Goal: Task Accomplishment & Management: Use online tool/utility

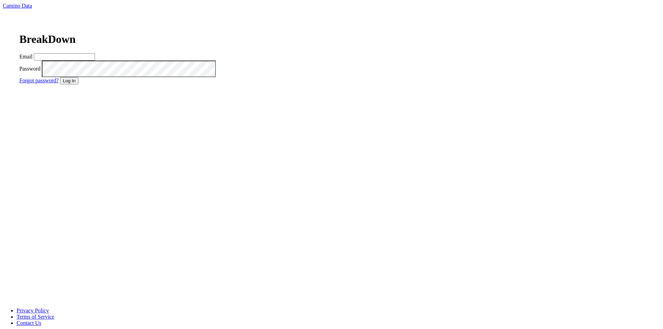
click at [95, 60] on input "Email" at bounding box center [64, 56] width 61 height 7
type input "[EMAIL_ADDRESS][DOMAIN_NAME]"
click at [78, 84] on button "Log In" at bounding box center [69, 80] width 18 height 7
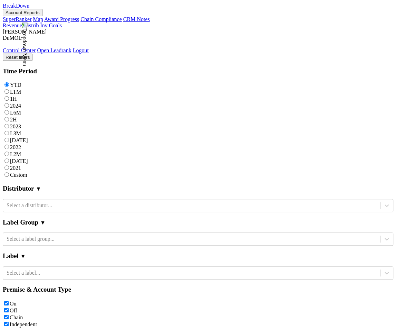
click at [27, 172] on label "Custom" at bounding box center [18, 175] width 17 height 6
click at [9, 172] on input "Custom" at bounding box center [6, 174] width 4 height 4
radio input "true"
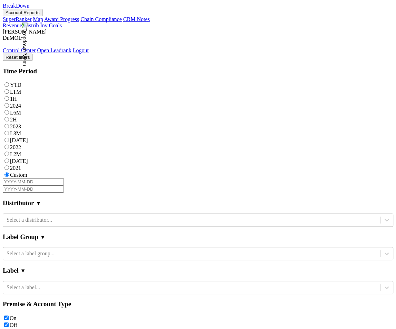
select select "9"
select select "2025"
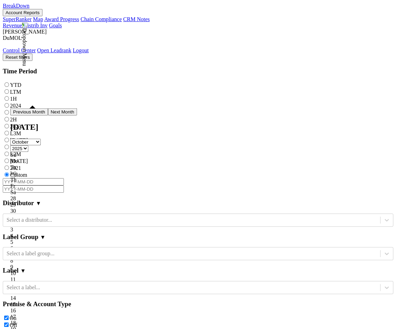
click at [21, 178] on input "text" at bounding box center [33, 181] width 61 height 7
click at [41, 145] on select "January February March April May June July August September October November De…" at bounding box center [25, 141] width 30 height 7
select select "0"
click at [22, 145] on select "January February March April May June July August September October November De…" at bounding box center [25, 141] width 30 height 7
click at [52, 213] on div "1" at bounding box center [52, 216] width 84 height 6
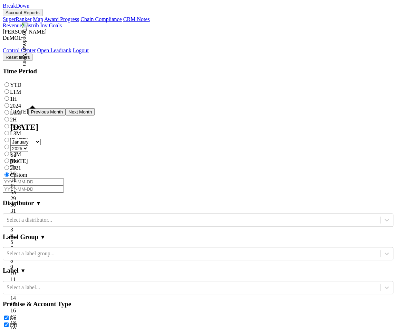
type input "[DATE]"
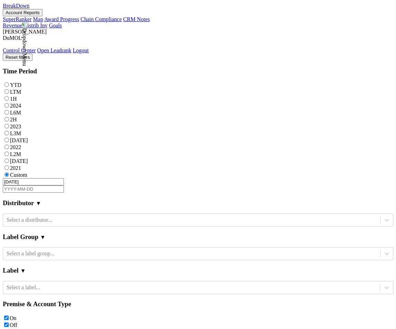
click at [64, 185] on input "text" at bounding box center [33, 188] width 61 height 7
select select "9"
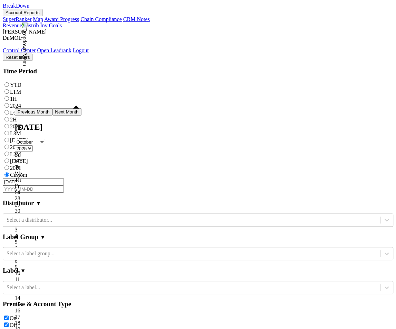
click at [26, 238] on div "5" at bounding box center [48, 241] width 67 height 6
type input "2025-10-05"
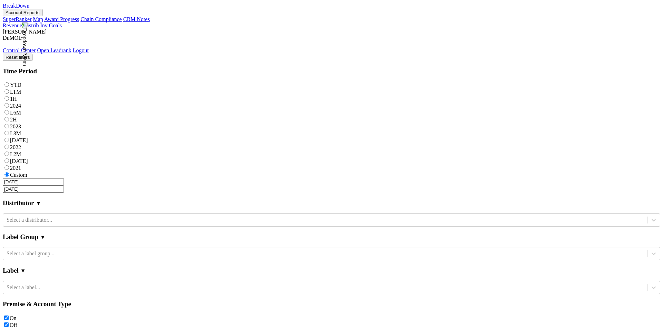
select select "9"
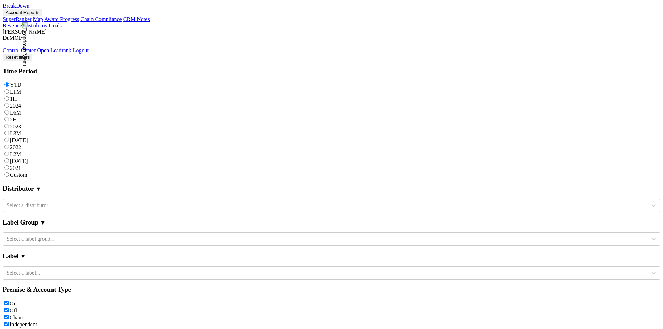
click at [57, 115] on div "Reset filters Time Period YTD LTM 1H 2024 L6M 2H 2023 L3M Sep '25 2022 L2M Oct …" at bounding box center [332, 334] width 658 height 561
click at [27, 172] on label "Custom" at bounding box center [18, 175] width 17 height 6
click at [9, 172] on input "Custom" at bounding box center [6, 174] width 4 height 4
radio input "true"
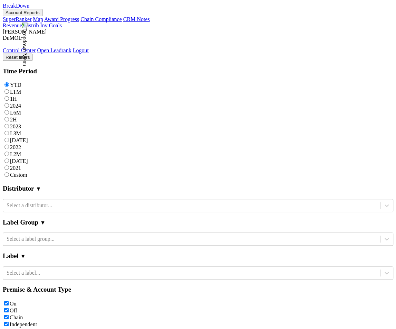
click at [27, 172] on label "Custom" at bounding box center [18, 175] width 17 height 6
click at [9, 172] on input "Custom" at bounding box center [6, 174] width 4 height 4
radio input "true"
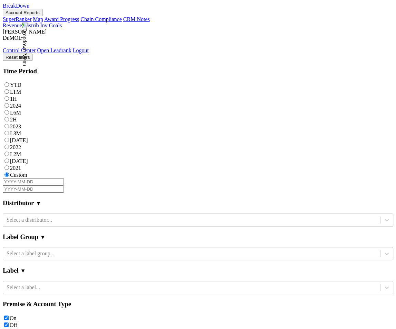
click at [31, 178] on input "text" at bounding box center [33, 181] width 61 height 7
select select "9"
select select "2025"
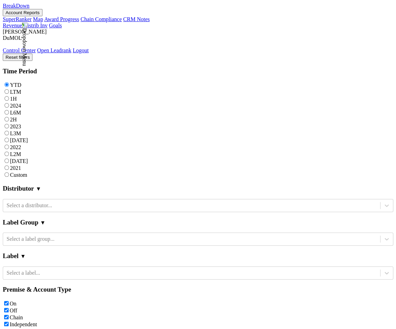
click at [27, 172] on label "Custom" at bounding box center [18, 175] width 17 height 6
click at [9, 172] on input "Custom" at bounding box center [6, 174] width 4 height 4
radio input "true"
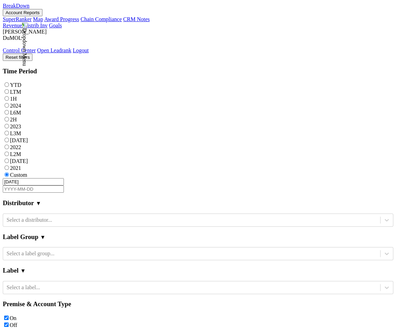
select select "9"
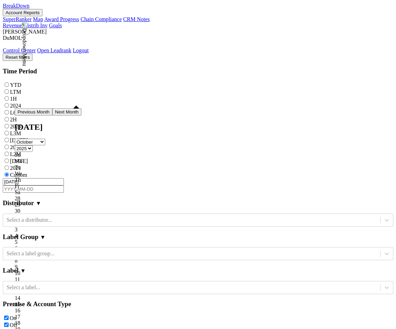
click at [64, 185] on input "text" at bounding box center [33, 188] width 61 height 7
click at [26, 238] on div "5" at bounding box center [48, 241] width 67 height 6
type input "2025-10-05"
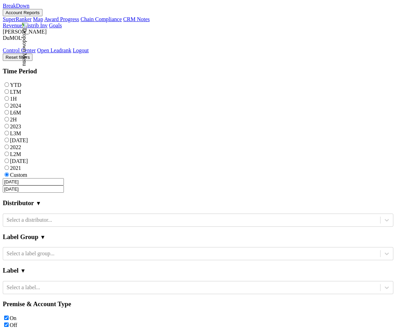
scroll to position [0, 61]
click at [32, 54] on button "Reset filters" at bounding box center [18, 57] width 30 height 7
radio input "true"
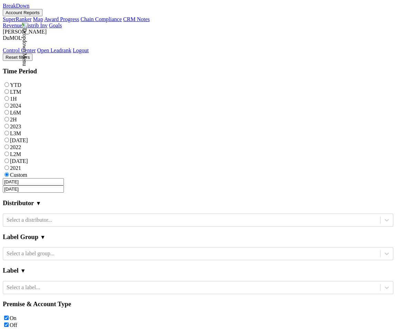
checkbox input "false"
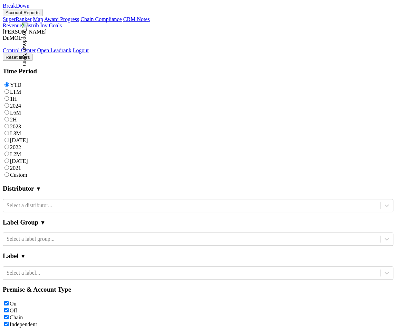
click at [27, 172] on label "Custom" at bounding box center [18, 175] width 17 height 6
click at [9, 172] on input "Custom" at bounding box center [6, 174] width 4 height 4
radio input "true"
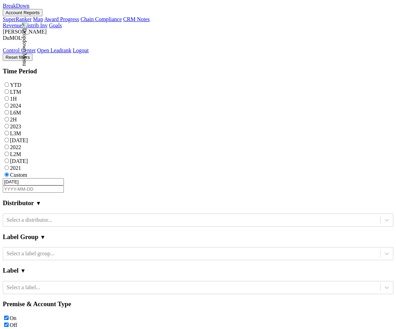
click at [64, 185] on input "text" at bounding box center [33, 188] width 61 height 7
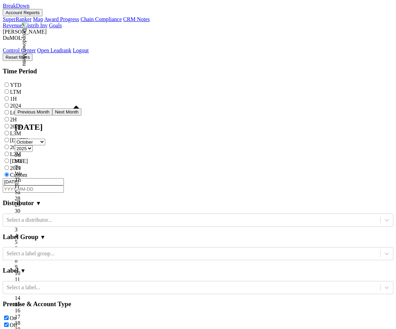
click at [52, 152] on div "Su Mo Tu We Th Fr Sa" at bounding box center [48, 173] width 67 height 44
click at [45, 145] on select "January February March April May June July August September October November De…" at bounding box center [30, 141] width 30 height 7
select select "4"
click at [26, 145] on select "January February March April May June July August September October November De…" at bounding box center [30, 141] width 30 height 7
click at [66, 263] on div "8" at bounding box center [57, 266] width 84 height 6
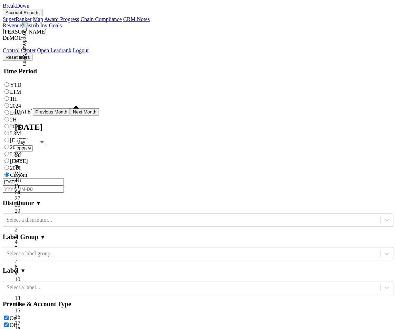
type input "2025-05-08"
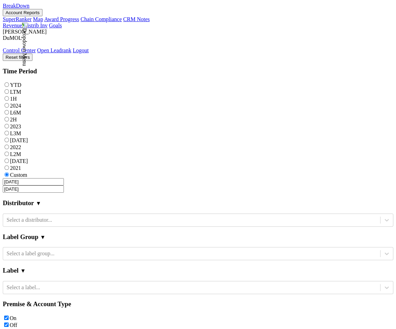
click at [32, 54] on button "Reset filters" at bounding box center [18, 57] width 30 height 7
radio input "true"
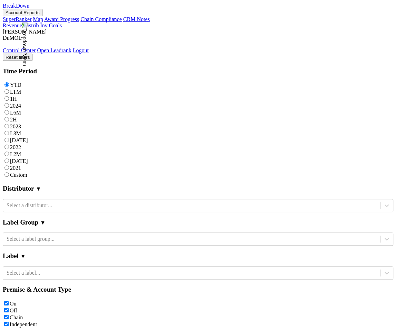
click at [59, 114] on div "Reset filters Time Period YTD LTM 1H 2024 L6M 2H 2023 L3M Sep '25 2022 L2M Oct …" at bounding box center [198, 334] width 391 height 561
click at [27, 172] on label "Custom" at bounding box center [18, 175] width 17 height 6
click at [9, 172] on input "Custom" at bounding box center [6, 174] width 4 height 4
radio input "true"
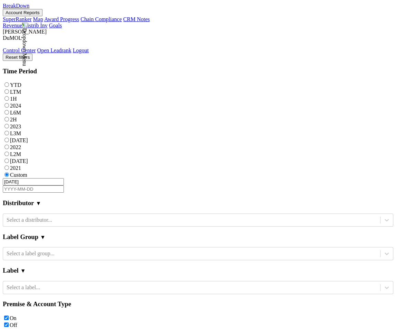
click at [64, 185] on input "text" at bounding box center [33, 188] width 61 height 7
select select "9"
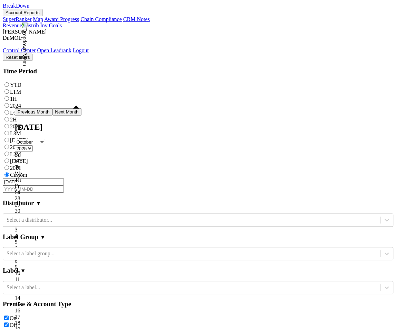
click at [54, 213] on div "1" at bounding box center [48, 216] width 67 height 6
type input "2025-10-01"
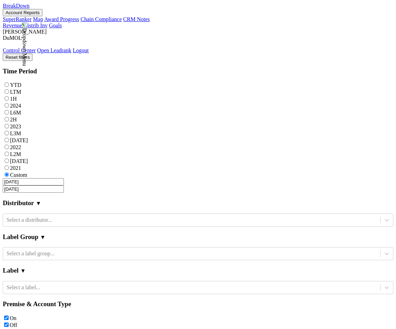
select select "9"
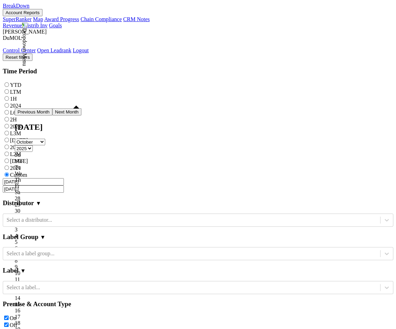
click at [64, 185] on input "2025-10-01" at bounding box center [33, 188] width 61 height 7
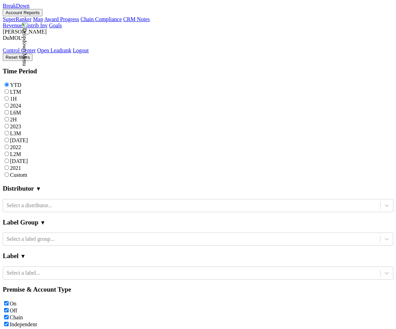
click at [27, 172] on label "Custom" at bounding box center [18, 175] width 17 height 6
click at [9, 172] on input "Custom" at bounding box center [6, 174] width 4 height 4
radio input "true"
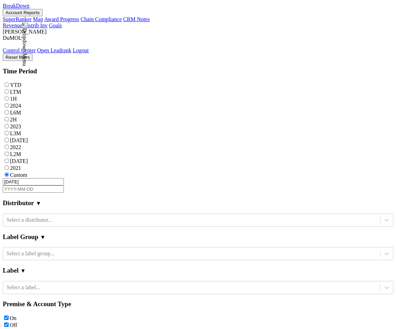
click at [27, 172] on label "Custom" at bounding box center [18, 175] width 17 height 6
click at [9, 172] on input "Custom" at bounding box center [6, 174] width 4 height 4
select select "2025"
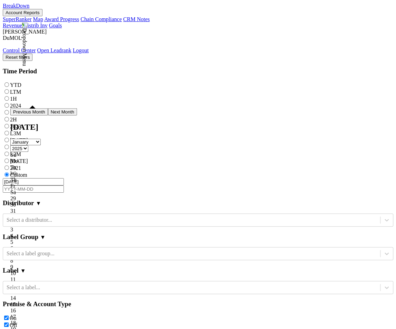
click at [42, 178] on input "[DATE]" at bounding box center [33, 181] width 61 height 7
click at [61, 220] on div "2" at bounding box center [43, 223] width 67 height 6
type input "2025-01-02"
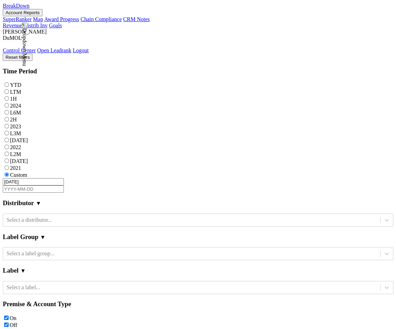
select select "2025"
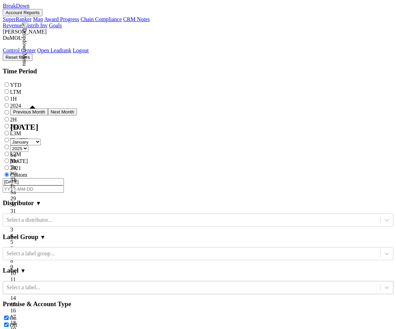
click at [52, 281] on div "Select a label..." at bounding box center [198, 287] width 391 height 13
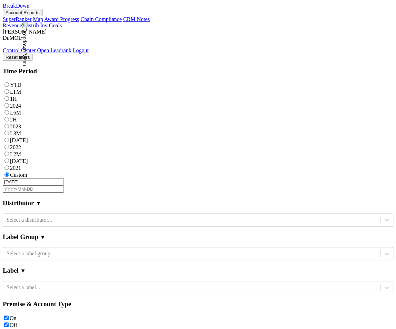
click at [64, 185] on input "text" at bounding box center [33, 188] width 61 height 7
select select "9"
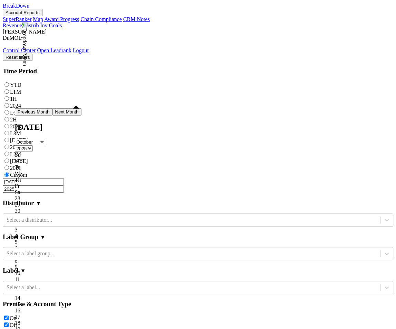
type input "20250"
select select "0"
click at [64, 185] on input "20250" at bounding box center [33, 188] width 61 height 7
type input "2025-01-11"
click at [64, 185] on input "2025-01-11" at bounding box center [33, 188] width 61 height 7
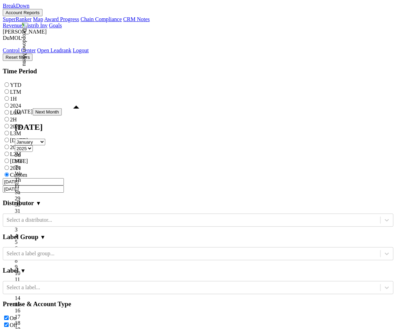
type input "2025-01-11"
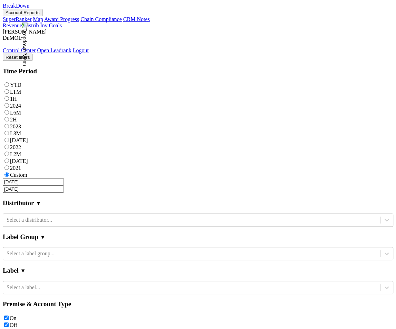
click at [36, 178] on input "2025-01-02" at bounding box center [33, 181] width 61 height 7
select select "2025"
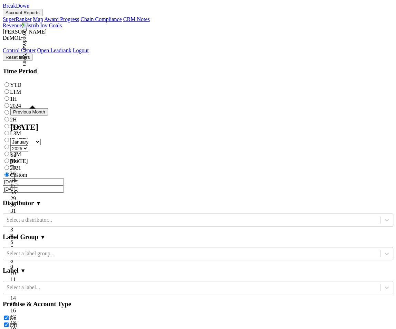
click at [30, 178] on input "2025-01-02" at bounding box center [33, 181] width 61 height 7
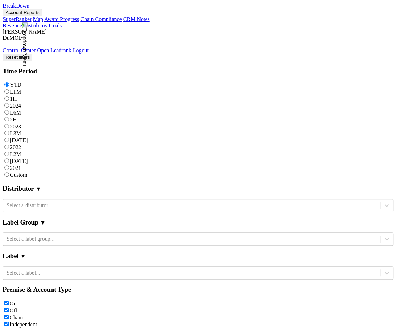
click at [27, 172] on label "Custom" at bounding box center [18, 175] width 17 height 6
click at [9, 172] on input "Custom" at bounding box center [6, 174] width 4 height 4
radio input "true"
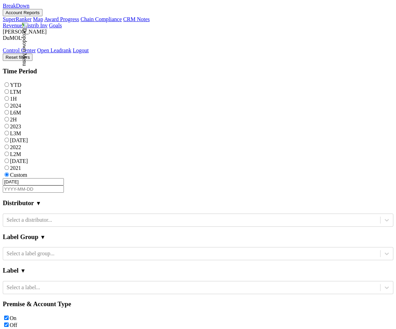
click at [69, 178] on div "[DATE]" at bounding box center [198, 185] width 391 height 15
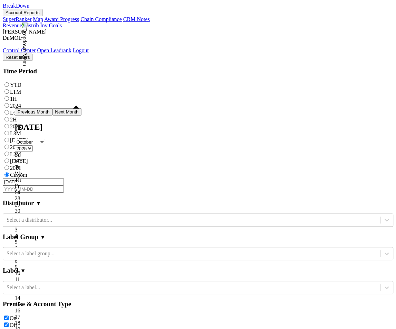
click at [64, 185] on input "text" at bounding box center [33, 188] width 61 height 7
click at [45, 145] on select "January February March April May June July August September October November De…" at bounding box center [30, 141] width 30 height 7
select select "7"
click at [26, 145] on select "January February March April May June July August September October November De…" at bounding box center [30, 141] width 30 height 7
click at [33, 146] on select "2025 2026 2027 2028 2029 2030 2031 2032 2033 2034 2035 2036 2037 2038 2039 2040…" at bounding box center [24, 148] width 18 height 7
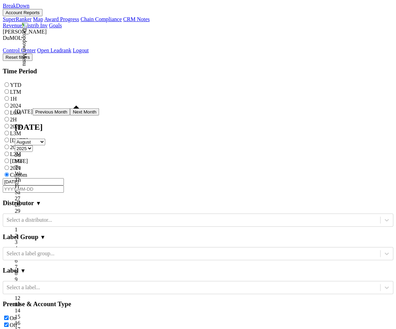
select select "2026"
click at [33, 146] on select "2025 2026 2027 2028 2029 2030 2031 2032 2033 2034 2035 2036 2037 2038 2039 2040…" at bounding box center [24, 148] width 18 height 7
click at [46, 251] on div "4" at bounding box center [57, 254] width 84 height 6
type input "[DATE]"
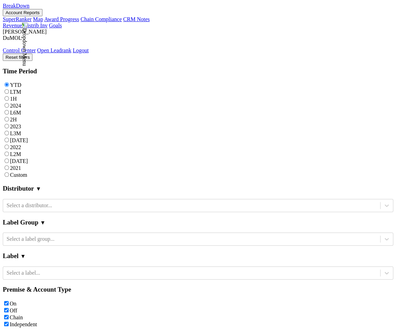
click at [27, 172] on label "Custom" at bounding box center [18, 175] width 17 height 6
click at [9, 172] on input "Custom" at bounding box center [6, 174] width 4 height 4
radio input "true"
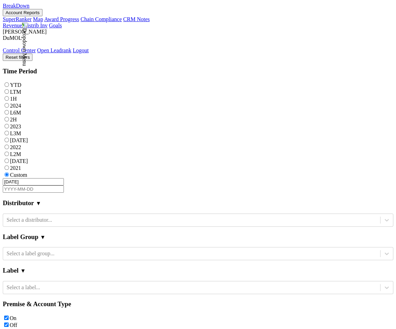
click at [64, 185] on input "text" at bounding box center [33, 188] width 61 height 7
select select "9"
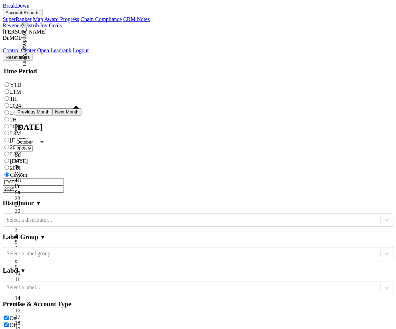
click at [25, 238] on div "5" at bounding box center [48, 241] width 67 height 6
type input "[DATE]"
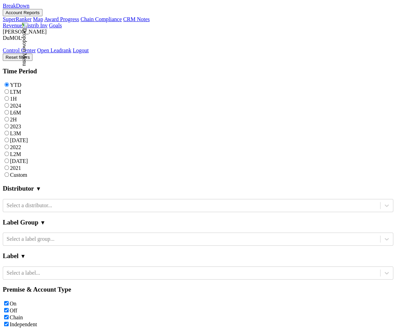
click at [27, 172] on label "Custom" at bounding box center [18, 175] width 17 height 6
click at [9, 172] on input "Custom" at bounding box center [6, 174] width 4 height 4
radio input "true"
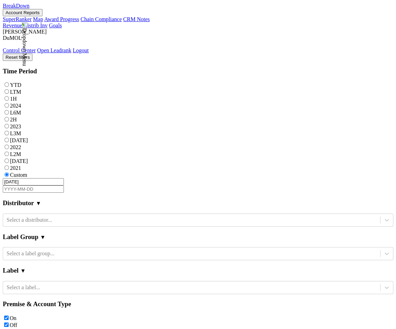
click at [64, 185] on input "text" at bounding box center [33, 188] width 61 height 7
select select "9"
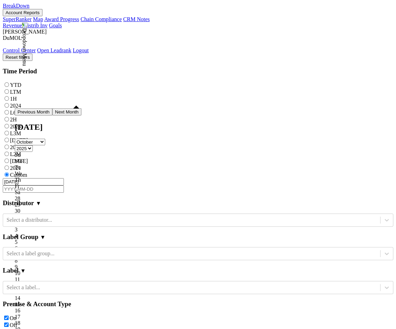
click at [65, 263] on div "9" at bounding box center [48, 266] width 67 height 6
type input "2025-10-09"
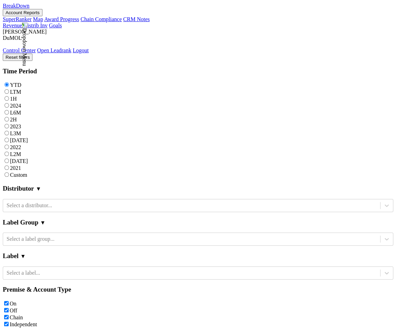
click at [27, 172] on label "Custom" at bounding box center [18, 175] width 17 height 6
click at [9, 172] on input "Custom" at bounding box center [6, 174] width 4 height 4
radio input "true"
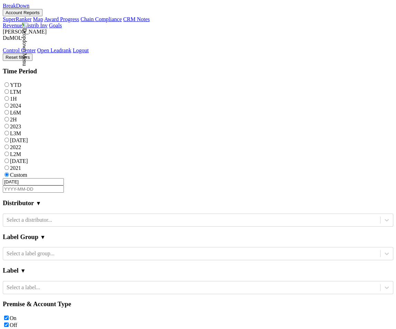
select select "9"
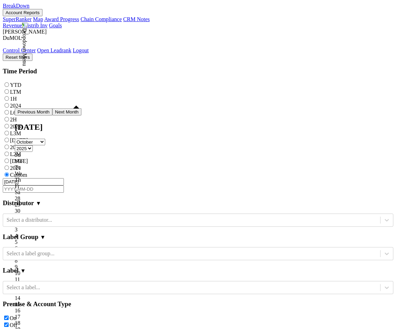
click at [58, 185] on input "text" at bounding box center [33, 188] width 61 height 7
click at [20, 238] on div "5" at bounding box center [48, 241] width 67 height 6
type input "[DATE]"
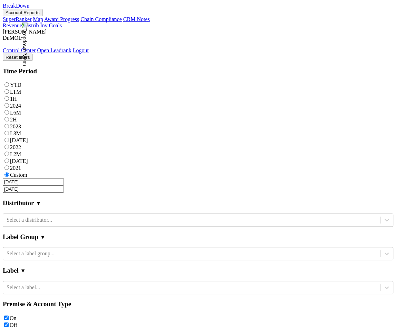
select select "9"
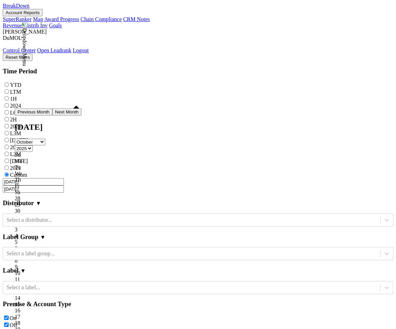
click at [64, 185] on input "[DATE]" at bounding box center [33, 188] width 61 height 7
click at [54, 213] on div "1" at bounding box center [48, 216] width 67 height 6
type input "2025-10-01"
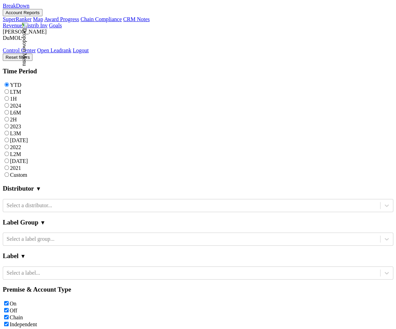
click at [27, 172] on label "Custom" at bounding box center [18, 175] width 17 height 6
click at [9, 172] on input "Custom" at bounding box center [6, 174] width 4 height 4
radio input "true"
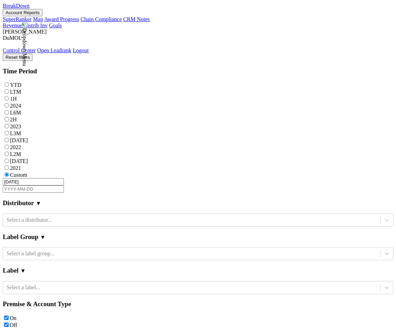
click at [63, 185] on input "text" at bounding box center [33, 188] width 61 height 7
select select "9"
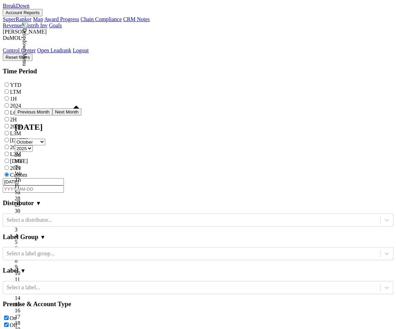
click at [24, 238] on div "5" at bounding box center [48, 241] width 67 height 6
type input "[DATE]"
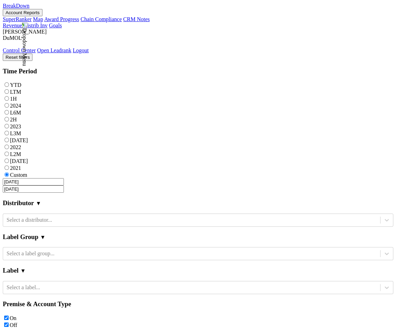
click at [98, 192] on section "Distributor ▼ Select a distributor..." at bounding box center [198, 209] width 391 height 34
click at [76, 192] on section "Distributor ▼ Select a distributor..." at bounding box center [198, 209] width 391 height 34
click at [55, 185] on input "[DATE]" at bounding box center [33, 188] width 61 height 7
select select "9"
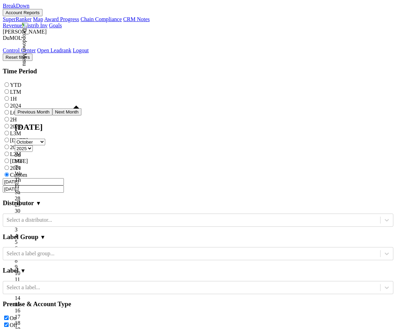
click at [63, 185] on input "[DATE]" at bounding box center [33, 188] width 61 height 7
type input "2026"
select select "0"
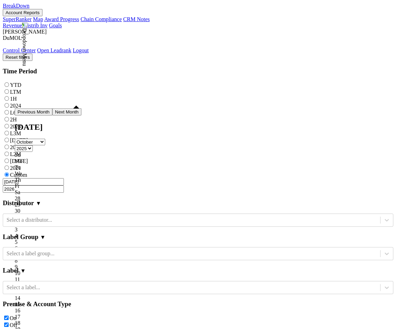
select select "2026"
type input "[DATE]"
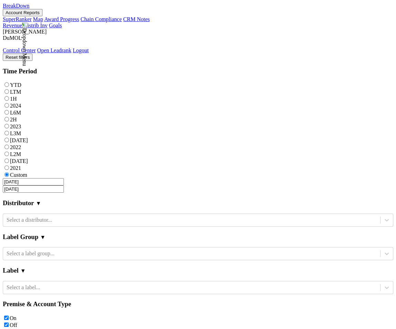
click at [64, 185] on input "[DATE]" at bounding box center [33, 188] width 61 height 7
select select "2026"
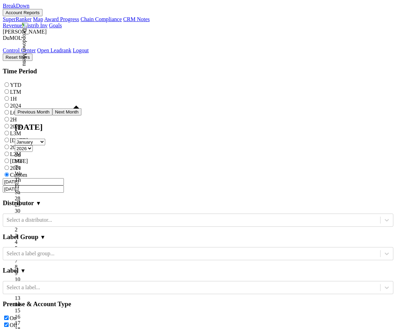
select select "2025"
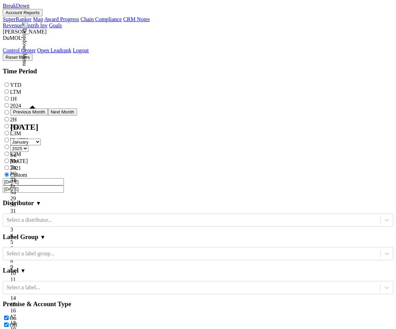
select select "2026"
